Goal: Complete application form

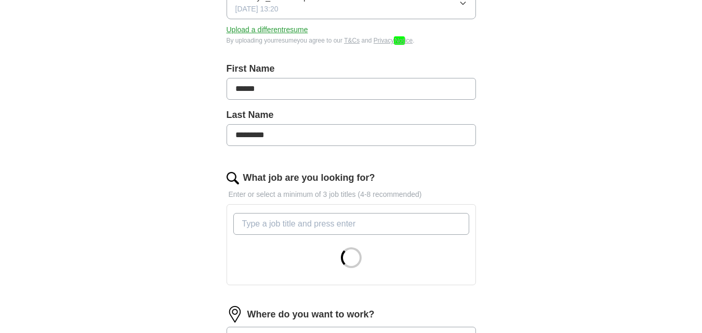
scroll to position [179, 0]
click at [319, 218] on input "What job are you looking for?" at bounding box center [351, 224] width 236 height 22
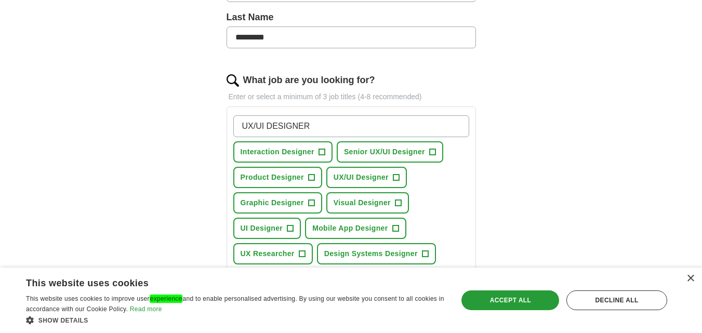
scroll to position [283, 0]
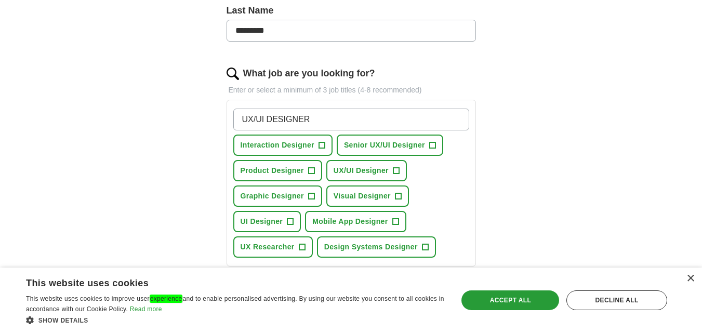
type input "UX/UI DESIGNER"
click at [393, 169] on span "+" at bounding box center [396, 171] width 6 height 8
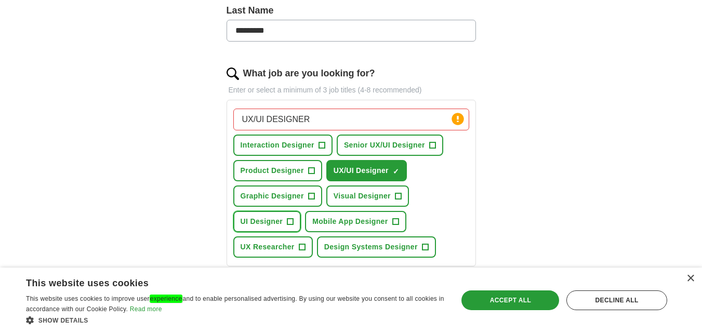
click at [290, 215] on button "UI Designer +" at bounding box center [267, 221] width 68 height 21
click at [301, 246] on span "+" at bounding box center [302, 247] width 6 height 8
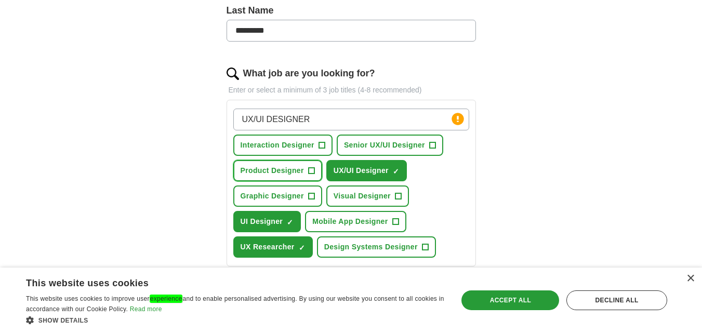
click at [308, 170] on button "Product Designer +" at bounding box center [277, 170] width 89 height 21
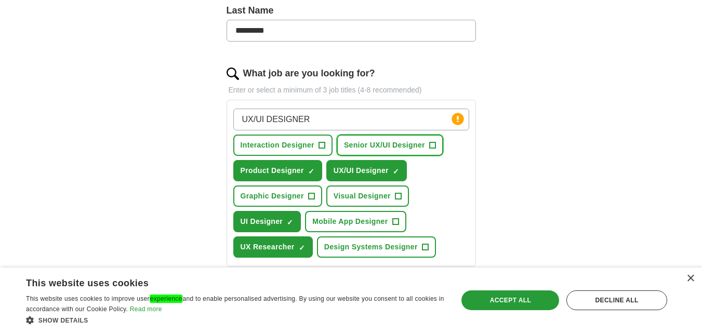
click at [436, 142] on button "Senior UX/UI Designer +" at bounding box center [390, 145] width 107 height 21
click at [395, 222] on span "+" at bounding box center [395, 222] width 6 height 8
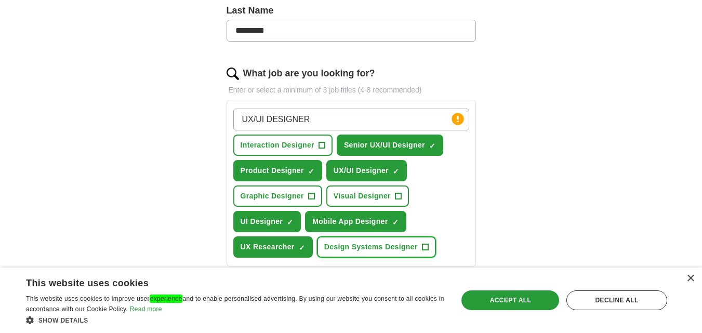
click at [422, 244] on span "+" at bounding box center [425, 247] width 7 height 7
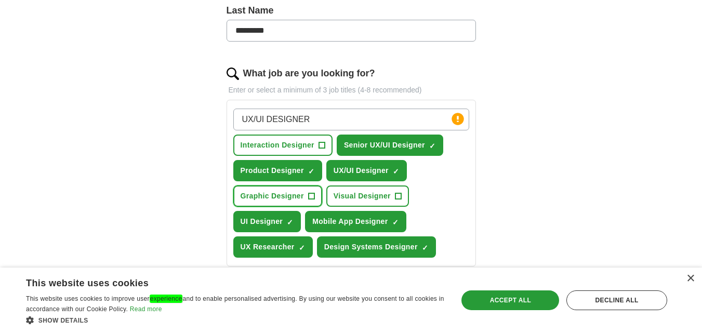
click at [310, 194] on span "+" at bounding box center [311, 196] width 6 height 8
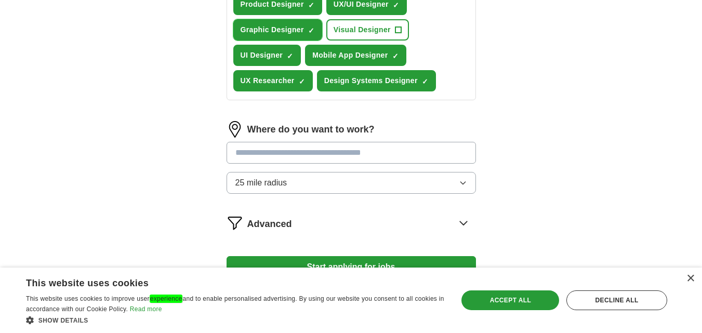
scroll to position [450, 0]
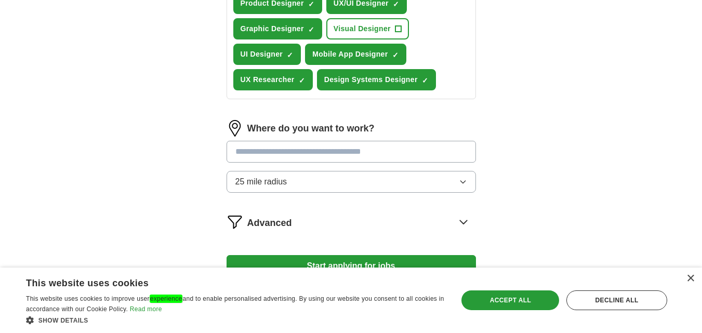
click at [357, 154] on input at bounding box center [351, 152] width 249 height 22
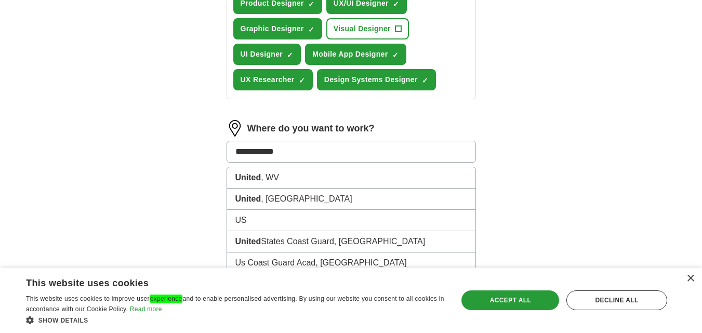
type input "**********"
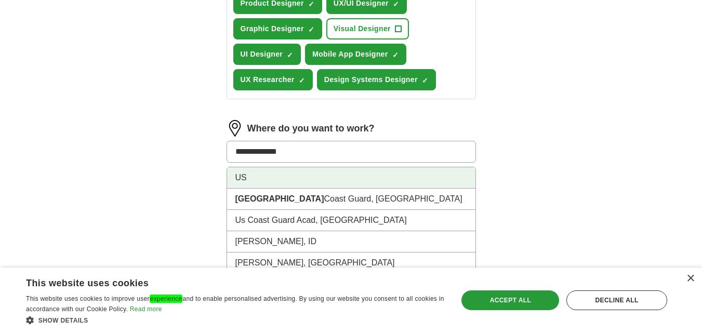
click at [334, 175] on li "US" at bounding box center [351, 177] width 248 height 21
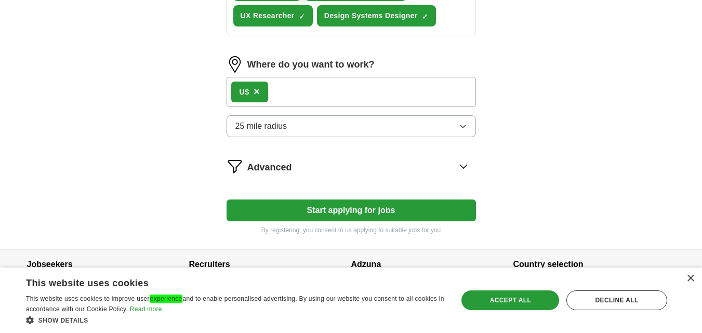
scroll to position [523, 0]
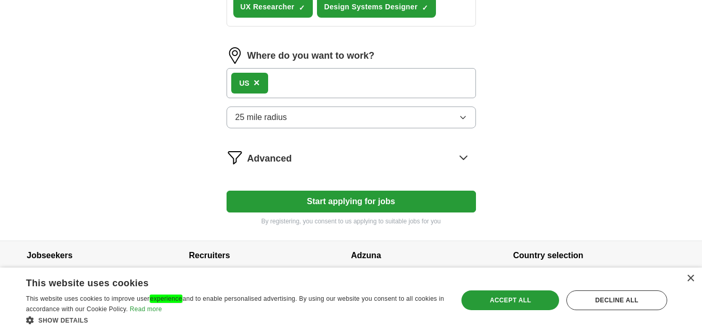
click at [443, 118] on button "25 mile radius" at bounding box center [351, 118] width 249 height 22
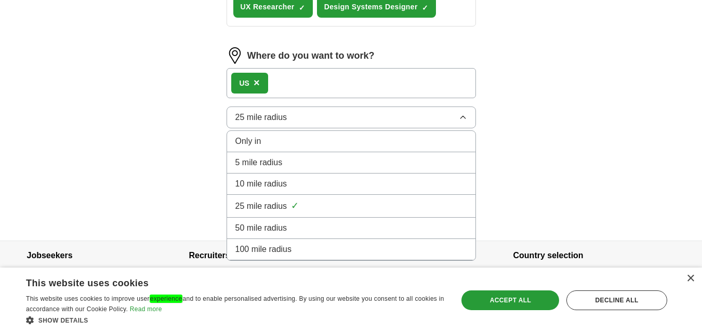
click at [291, 249] on span "100 mile radius" at bounding box center [263, 249] width 57 height 12
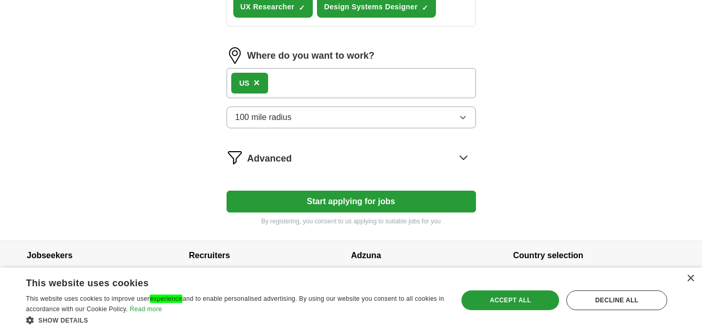
scroll to position [535, 0]
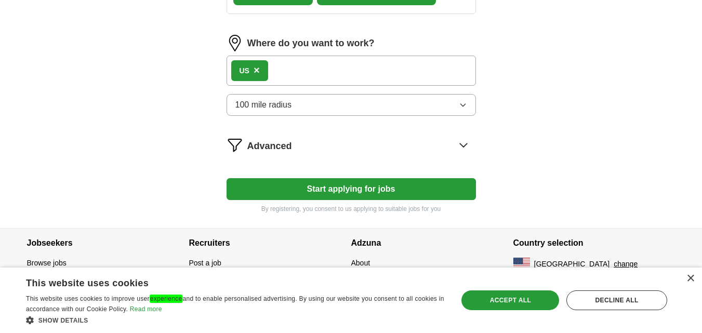
click at [460, 145] on icon at bounding box center [463, 145] width 17 height 17
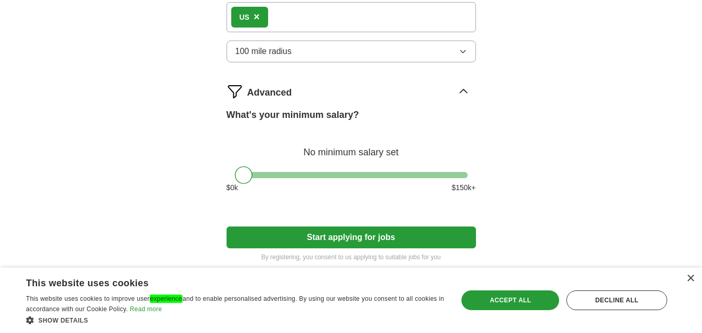
scroll to position [590, 0]
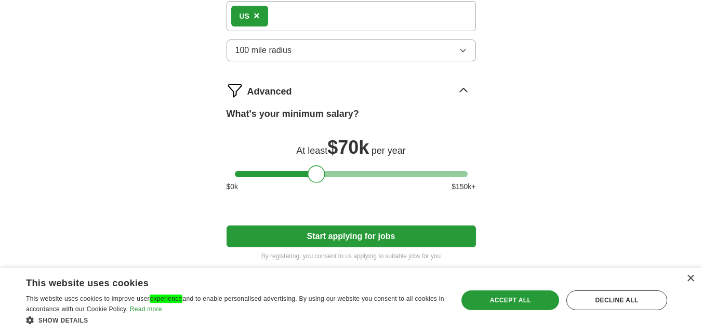
drag, startPoint x: 249, startPoint y: 173, endPoint x: 321, endPoint y: 190, distance: 74.2
click at [321, 190] on div "What's your minimum salary? At least $ 70k per year $ 0 k $ 150 k+" at bounding box center [351, 154] width 249 height 94
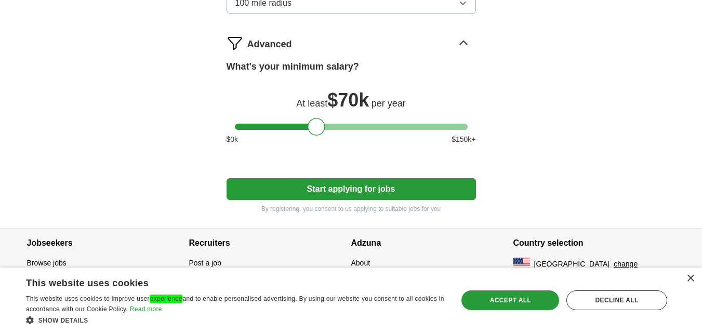
click at [407, 190] on button "Start applying for jobs" at bounding box center [351, 189] width 249 height 22
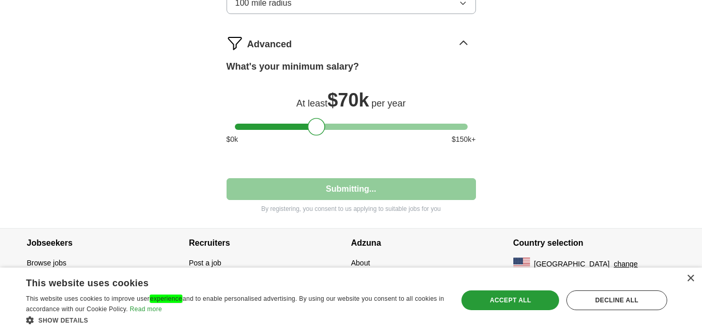
select select "**"
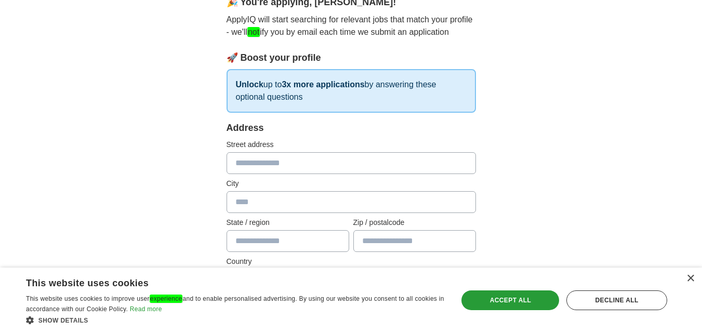
scroll to position [110, 0]
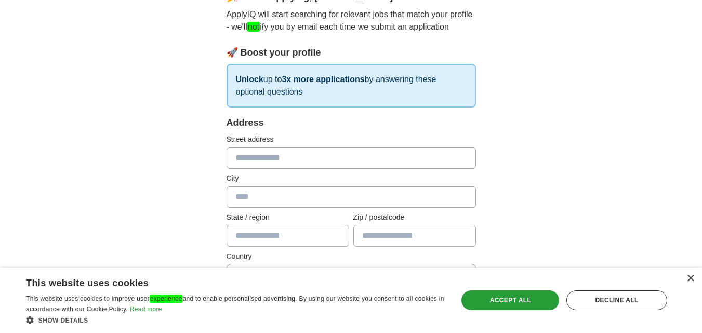
click at [296, 157] on input "text" at bounding box center [351, 158] width 249 height 22
type input "**********"
type input "******"
type input "**"
type input "*****"
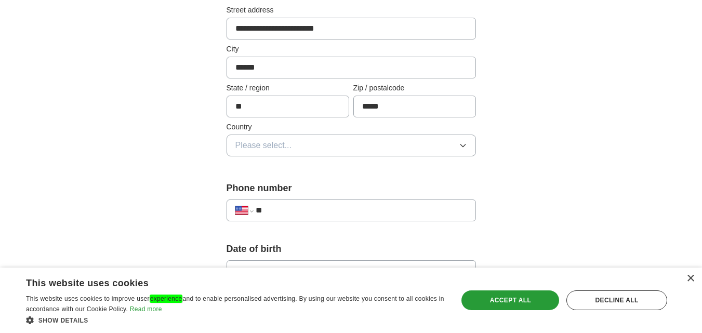
scroll to position [242, 0]
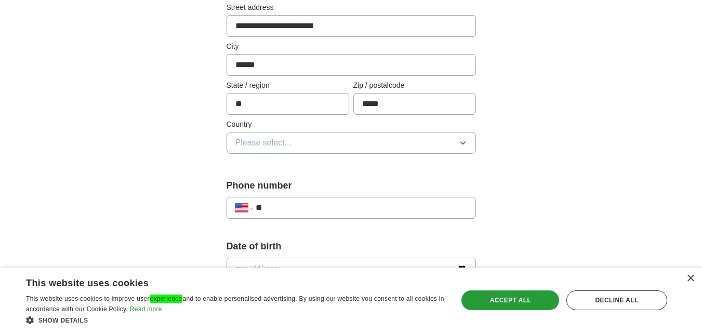
click at [332, 143] on button "Please select..." at bounding box center [351, 143] width 249 height 22
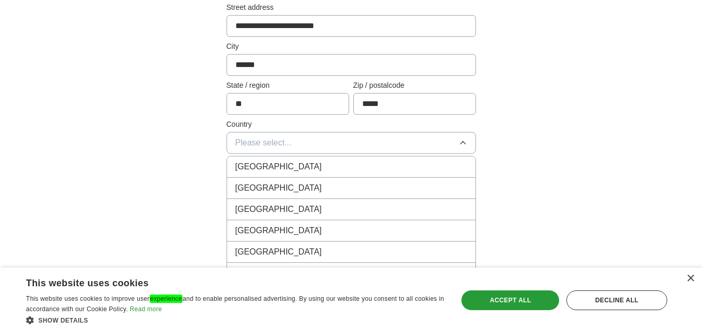
click at [299, 183] on div "[GEOGRAPHIC_DATA]" at bounding box center [351, 188] width 232 height 12
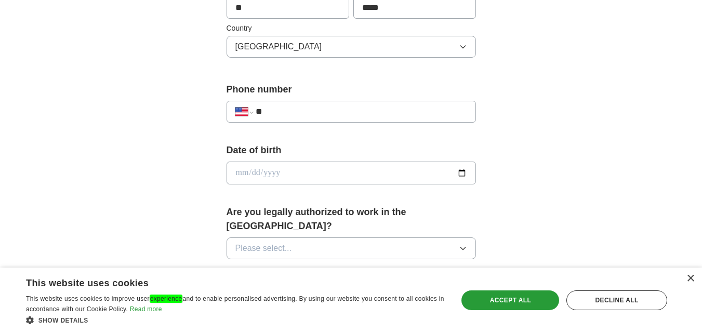
scroll to position [339, 0]
click at [316, 108] on input "**" at bounding box center [361, 111] width 211 height 12
paste input "tel"
click at [313, 110] on input "**" at bounding box center [361, 111] width 211 height 12
click at [535, 108] on div "**********" at bounding box center [351, 166] width 665 height 946
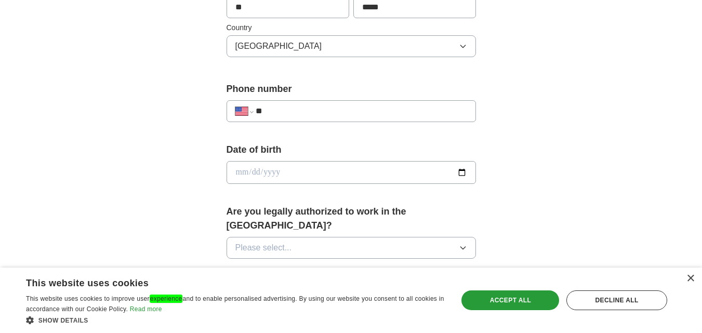
click at [357, 111] on input "**" at bounding box center [361, 111] width 211 height 12
paste input "tel"
type input "**"
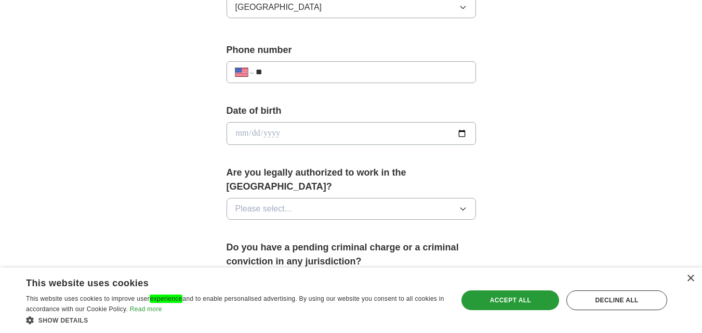
scroll to position [378, 0]
click at [462, 136] on input "date" at bounding box center [351, 133] width 249 height 23
type input "**********"
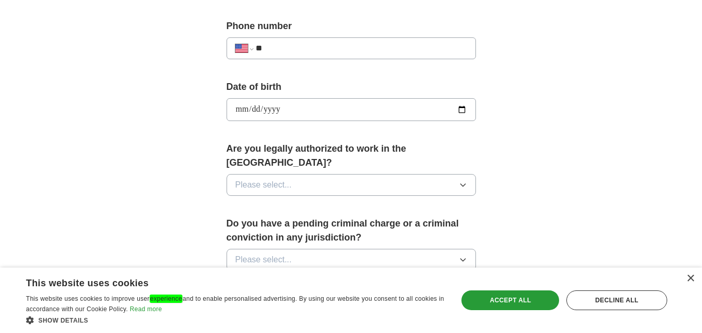
scroll to position [413, 0]
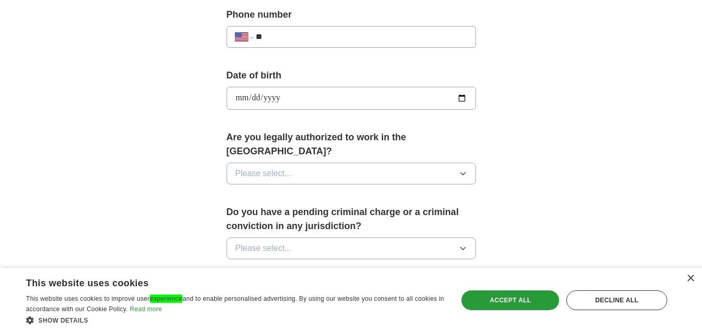
click at [451, 163] on button "Please select..." at bounding box center [351, 174] width 249 height 22
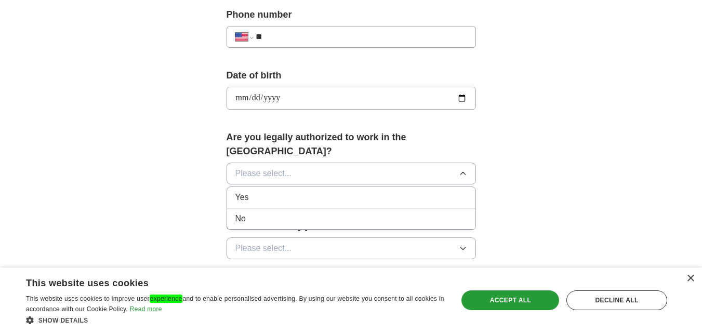
click at [332, 191] on div "Yes" at bounding box center [351, 197] width 232 height 12
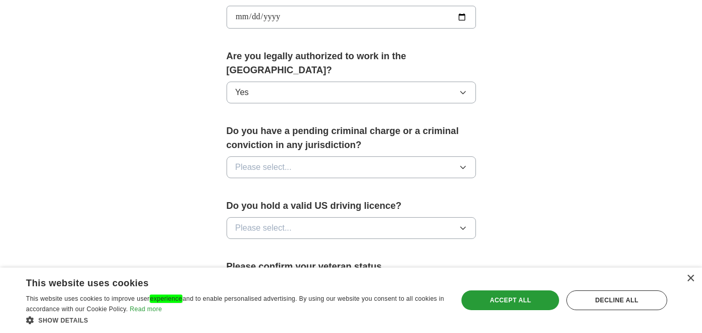
scroll to position [495, 0]
click at [456, 158] on button "Please select..." at bounding box center [351, 167] width 249 height 22
click at [333, 206] on div "No" at bounding box center [351, 212] width 232 height 12
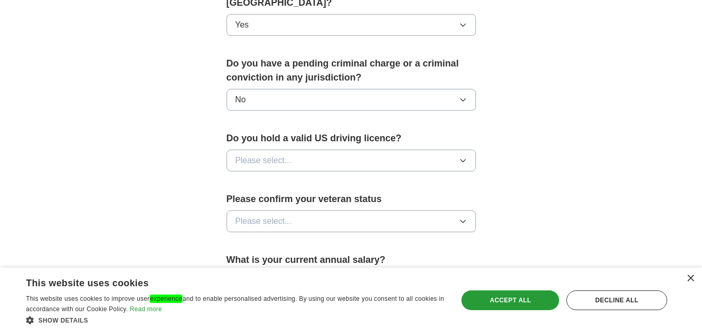
scroll to position [562, 0]
click at [388, 157] on div "Do you hold a valid US driving licence? Please select..." at bounding box center [351, 155] width 249 height 48
click at [390, 149] on button "Please select..." at bounding box center [351, 160] width 249 height 22
click at [346, 179] on li "Yes" at bounding box center [351, 184] width 248 height 21
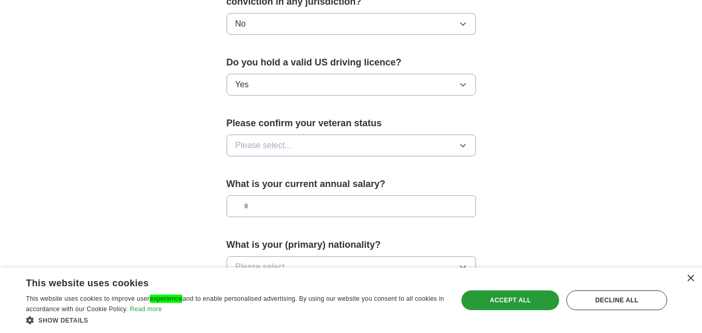
scroll to position [638, 0]
click at [425, 134] on button "Please select..." at bounding box center [351, 145] width 249 height 22
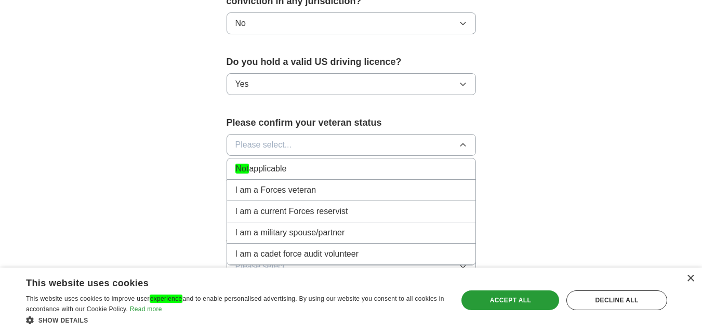
click at [360, 163] on div "Not applicable" at bounding box center [351, 169] width 232 height 12
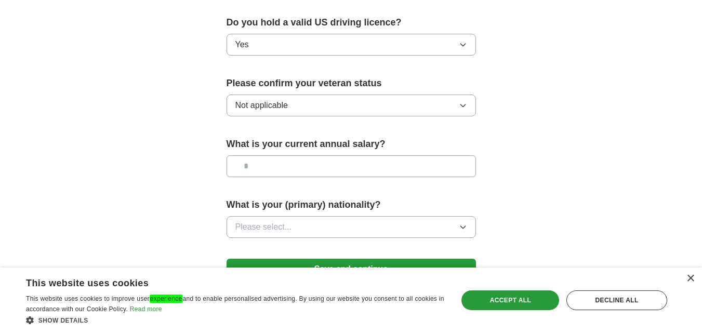
scroll to position [678, 0]
click at [361, 155] on input "text" at bounding box center [351, 166] width 249 height 22
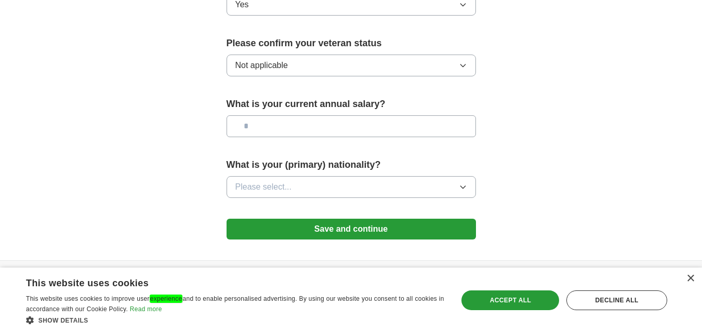
scroll to position [717, 0]
type input "*******"
click at [355, 177] on button "Please select..." at bounding box center [351, 188] width 249 height 22
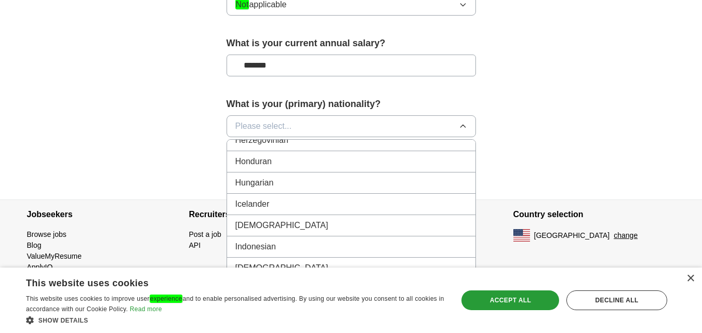
scroll to position [1675, 0]
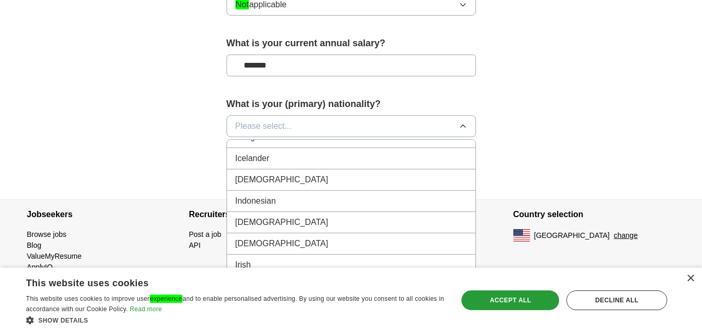
click at [285, 174] on div "[DEMOGRAPHIC_DATA]" at bounding box center [351, 180] width 232 height 12
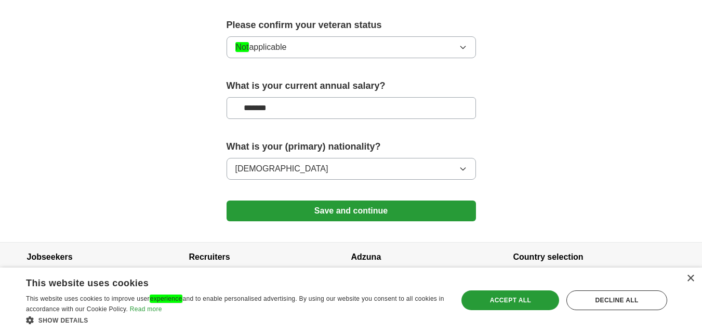
click at [362, 201] on button "Save and continue" at bounding box center [351, 211] width 249 height 21
